Goal: Transaction & Acquisition: Purchase product/service

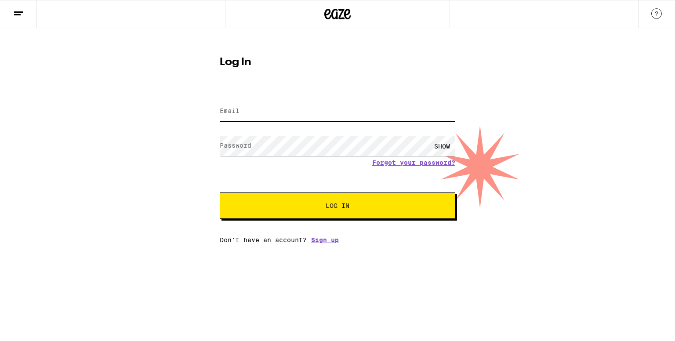
click at [304, 121] on div at bounding box center [338, 111] width 236 height 26
click at [240, 119] on input "Email" at bounding box center [338, 112] width 236 height 20
type input "[EMAIL_ADDRESS][DOMAIN_NAME]"
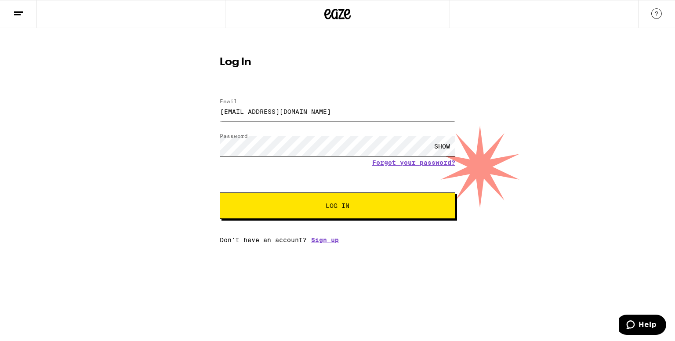
click at [220, 192] on button "Log In" at bounding box center [338, 205] width 236 height 26
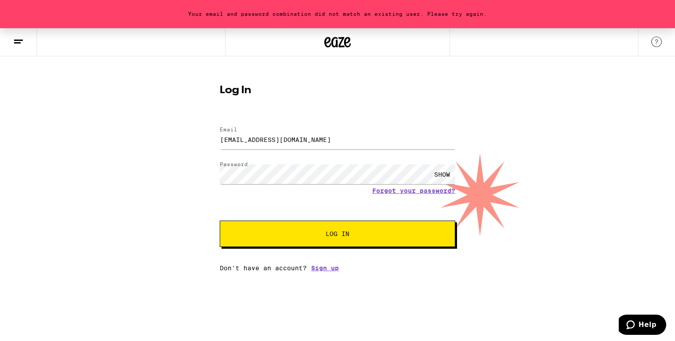
click at [438, 176] on div "SHOW" at bounding box center [442, 174] width 26 height 20
click at [220, 221] on button "Log In" at bounding box center [338, 234] width 236 height 26
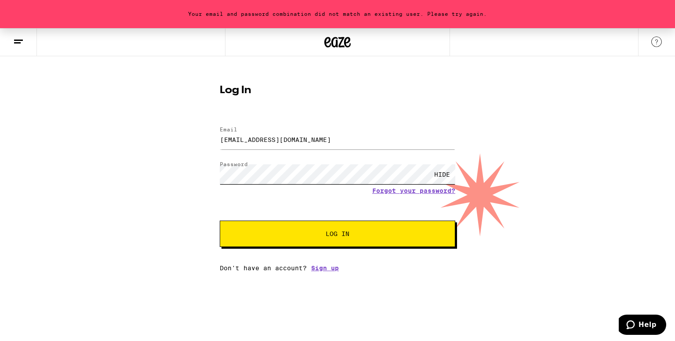
click at [0, 182] on div "Your email and password combination did not match an existing user. Please try …" at bounding box center [337, 149] width 675 height 243
click at [220, 221] on button "Log In" at bounding box center [338, 234] width 236 height 26
click at [436, 191] on link "Forgot your password?" at bounding box center [413, 190] width 83 height 7
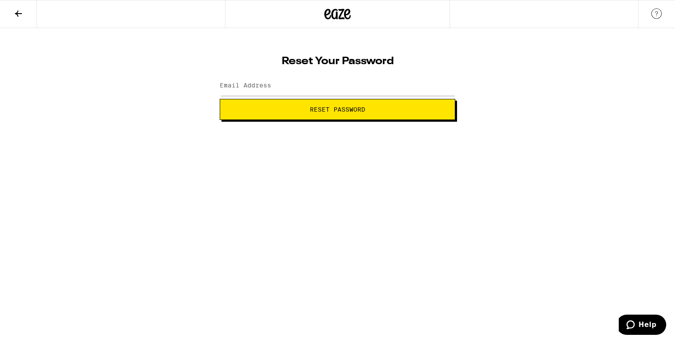
click at [257, 88] on label "Email Address" at bounding box center [245, 85] width 51 height 7
type input "[EMAIL_ADDRESS][DOMAIN_NAME]"
click at [143, 120] on html "Reset Your Password Email Address [EMAIL_ADDRESS][DOMAIN_NAME] Reset Password W…" at bounding box center [337, 60] width 675 height 120
click at [355, 102] on button "Reset Password" at bounding box center [338, 109] width 236 height 21
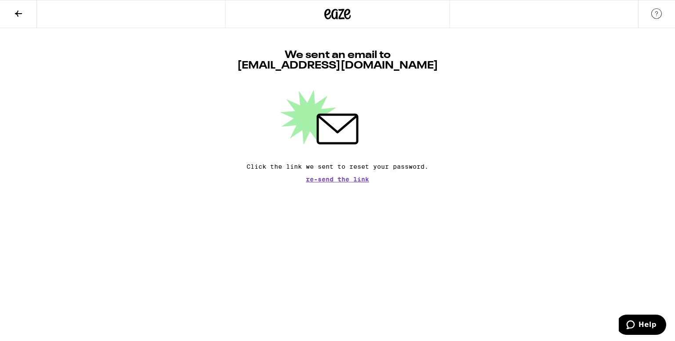
click at [343, 18] on icon at bounding box center [337, 14] width 13 height 11
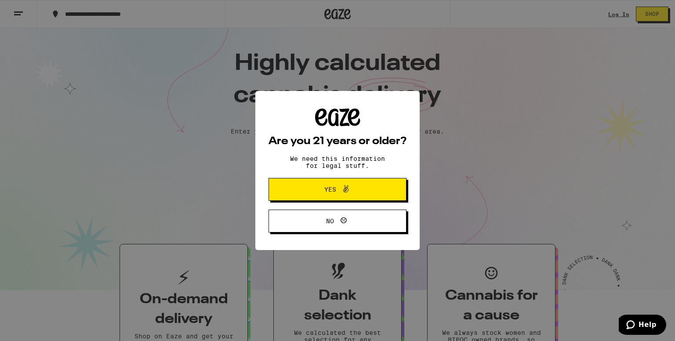
click at [607, 13] on div "Are you 21 years or older? We need this information for legal stuff. Yes No" at bounding box center [337, 170] width 675 height 341
click at [334, 198] on button "Yes" at bounding box center [338, 189] width 138 height 23
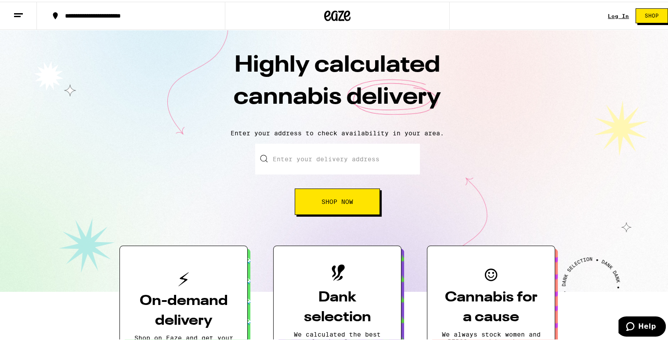
click at [614, 16] on link "Log In" at bounding box center [618, 14] width 21 height 6
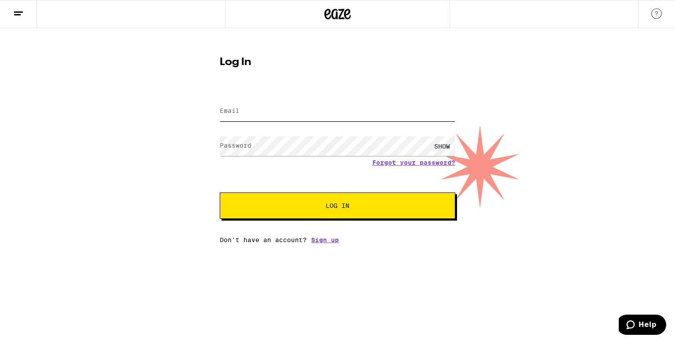
click at [312, 119] on input "Email" at bounding box center [338, 112] width 236 height 20
click at [244, 111] on input "Email" at bounding box center [338, 112] width 236 height 20
type input "[EMAIL_ADDRESS][DOMAIN_NAME]"
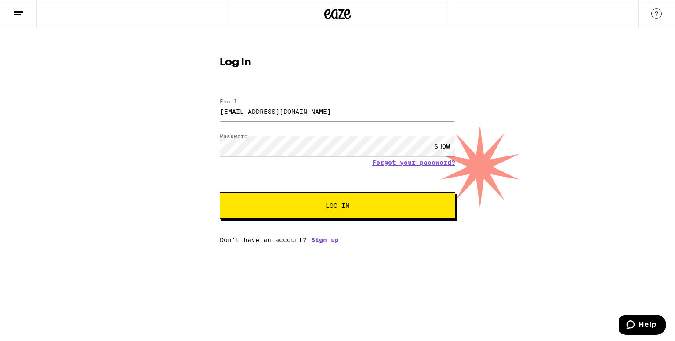
click at [220, 192] on button "Log In" at bounding box center [338, 205] width 236 height 26
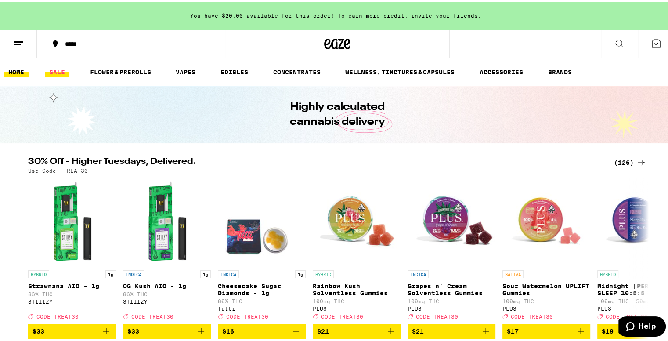
click at [62, 71] on link "SALE" at bounding box center [57, 70] width 25 height 11
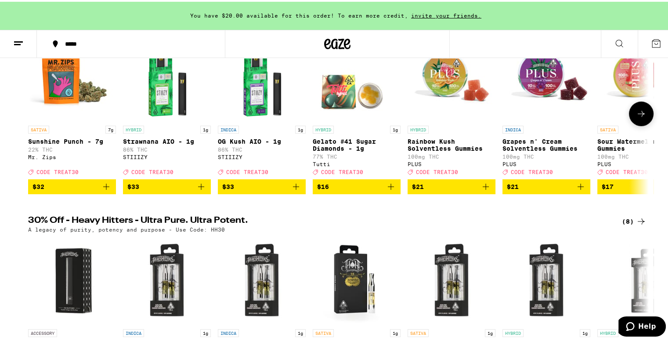
scroll to position [88, 0]
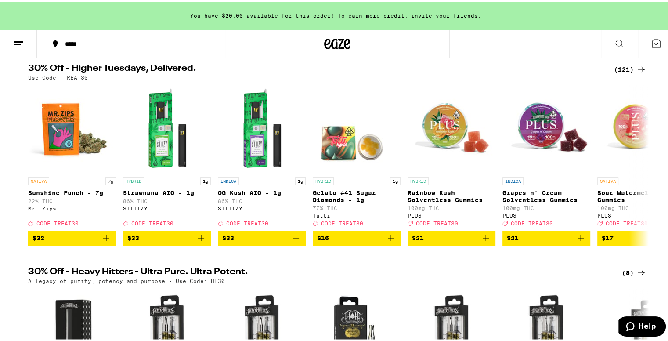
click at [619, 72] on div "(121)" at bounding box center [630, 67] width 33 height 11
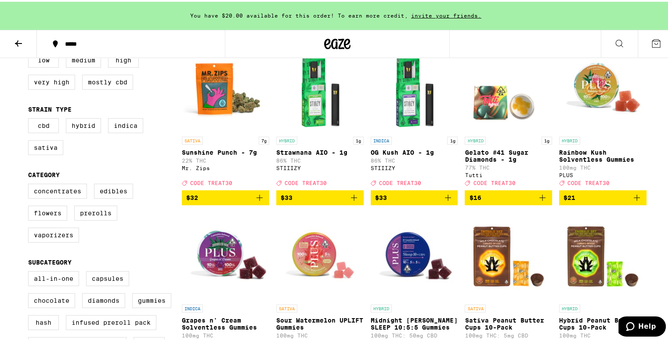
scroll to position [132, 0]
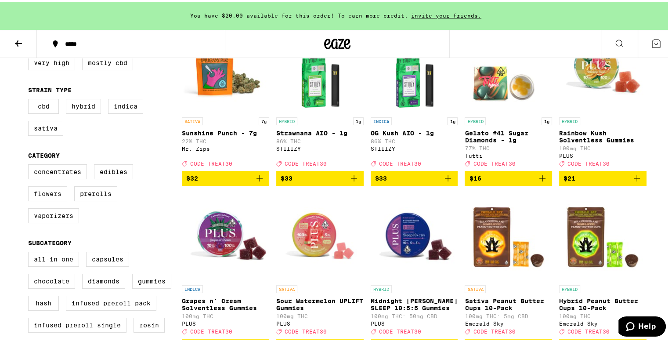
click at [39, 197] on label "Flowers" at bounding box center [47, 192] width 39 height 15
click at [30, 164] on input "Flowers" at bounding box center [30, 164] width 0 height 0
checkbox input "true"
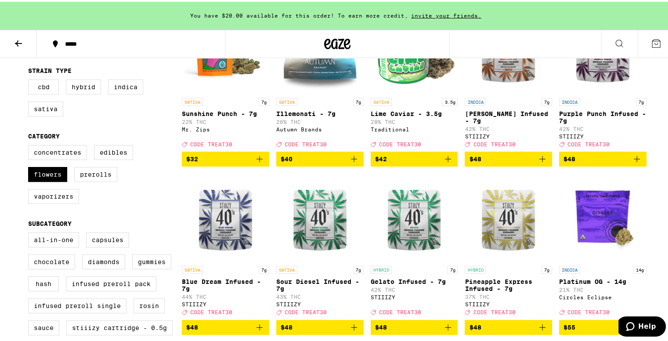
scroll to position [308, 0]
